Goal: Information Seeking & Learning: Find specific fact

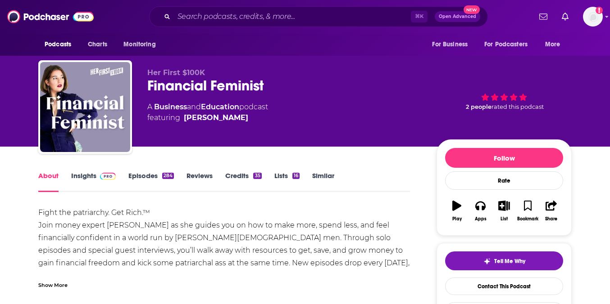
click at [87, 178] on link "Insights" at bounding box center [93, 182] width 45 height 21
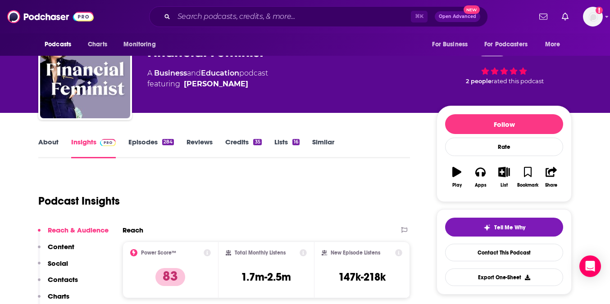
scroll to position [105, 0]
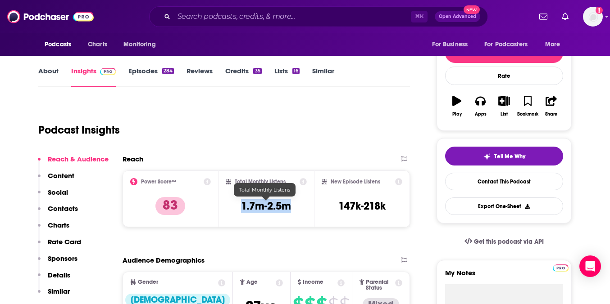
drag, startPoint x: 292, startPoint y: 209, endPoint x: 240, endPoint y: 209, distance: 52.7
click at [240, 209] on div "Total Monthly Listens 1.7m-2.5m" at bounding box center [267, 198] width 82 height 41
copy h3 "1.7m-2.5m"
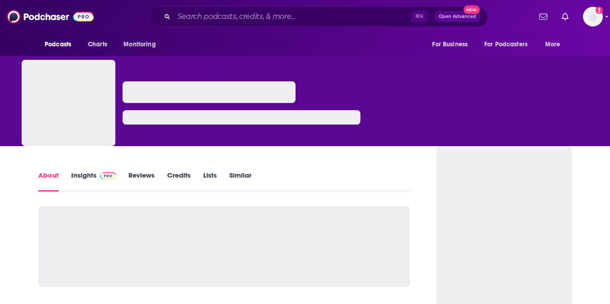
click at [93, 179] on link "Insights" at bounding box center [93, 181] width 45 height 21
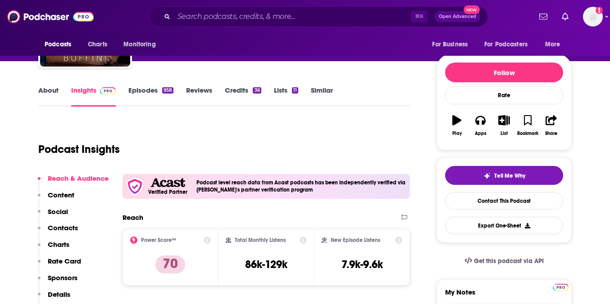
scroll to position [86, 0]
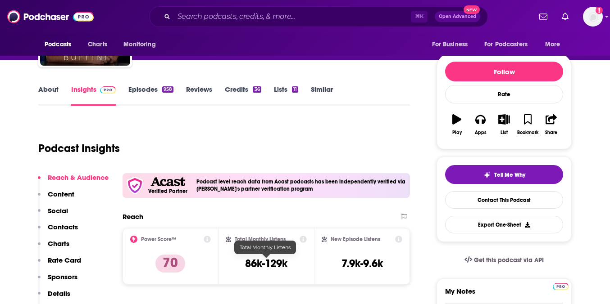
drag, startPoint x: 304, startPoint y: 267, endPoint x: 249, endPoint y: 267, distance: 55.8
click at [249, 267] on div "Total Monthly Listens 86k-129k" at bounding box center [267, 256] width 82 height 41
click at [245, 267] on h3 "86k-129k" at bounding box center [266, 264] width 42 height 14
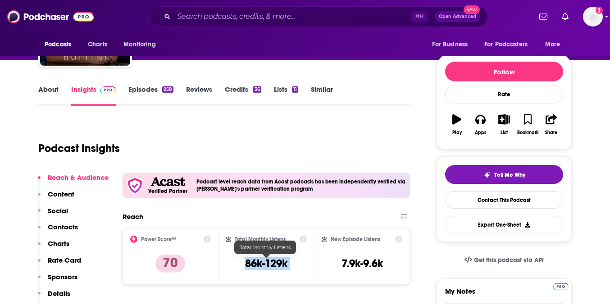
copy div "86k-129k"
